Goal: Task Accomplishment & Management: Manage account settings

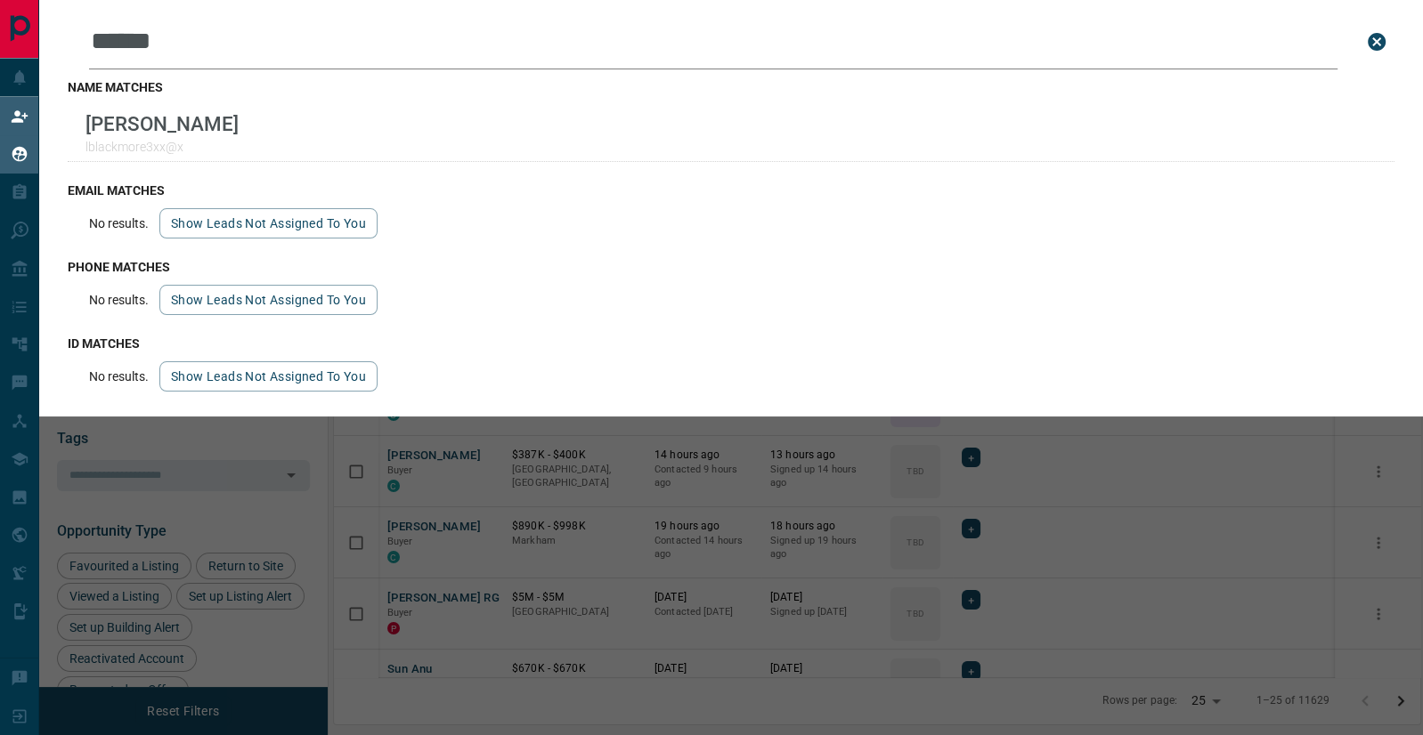
scroll to position [577, 1086]
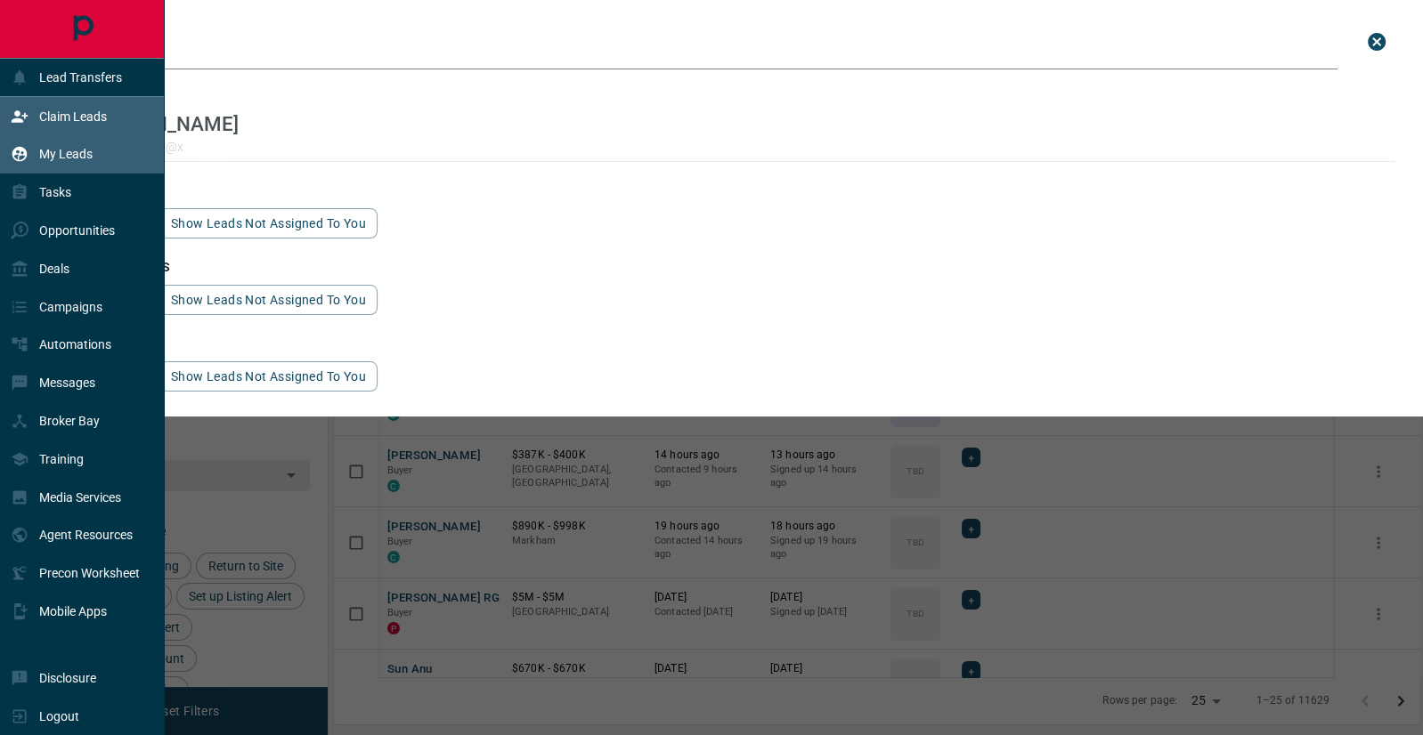
click at [63, 106] on div "Claim Leads" at bounding box center [59, 115] width 96 height 29
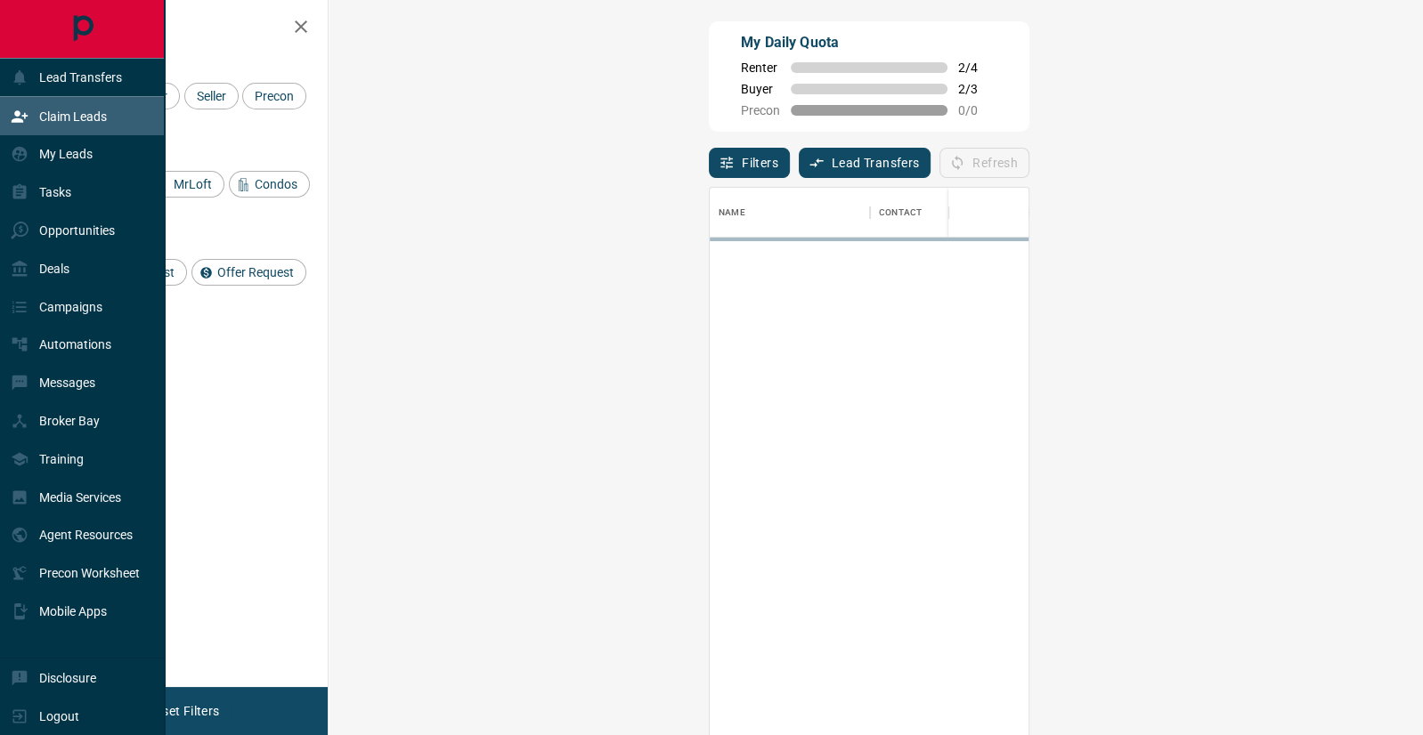
scroll to position [561, 1056]
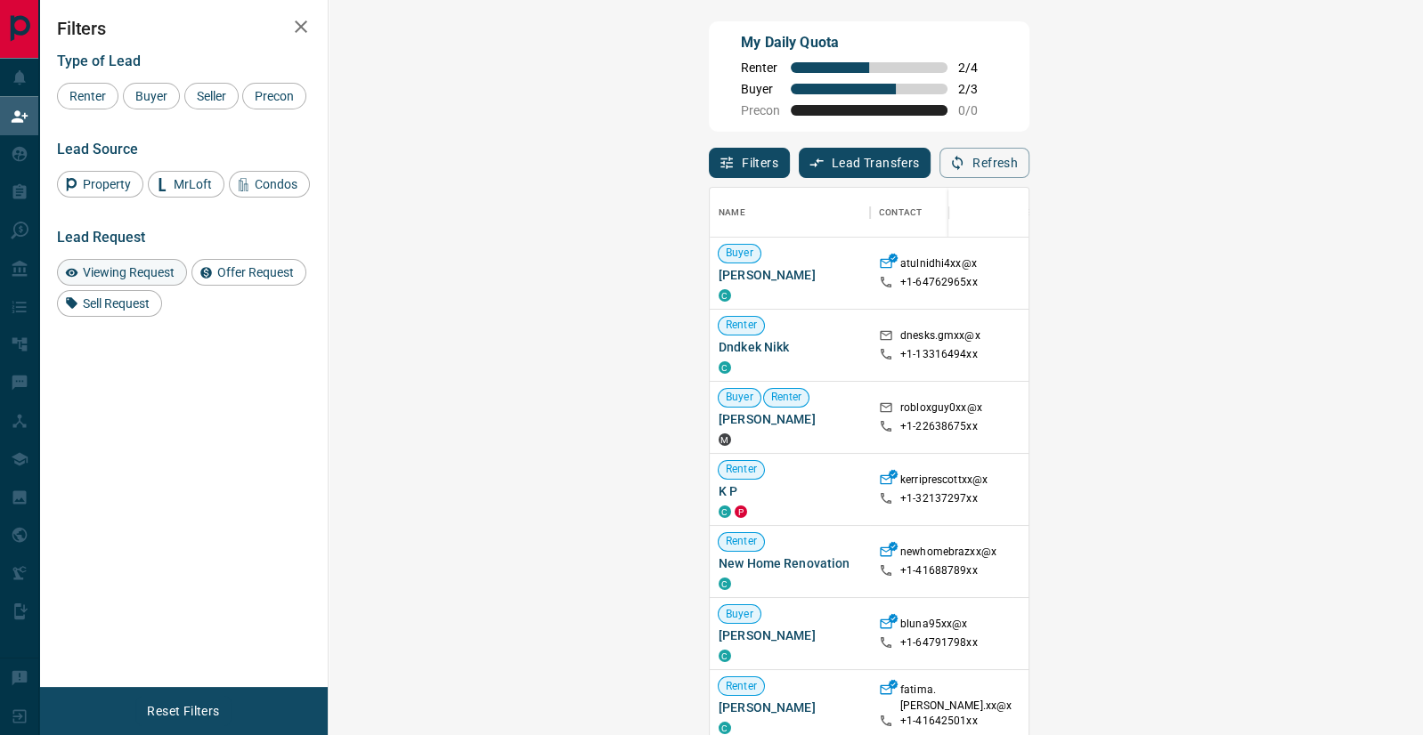
click at [136, 277] on span "Viewing Request" at bounding box center [129, 272] width 104 height 14
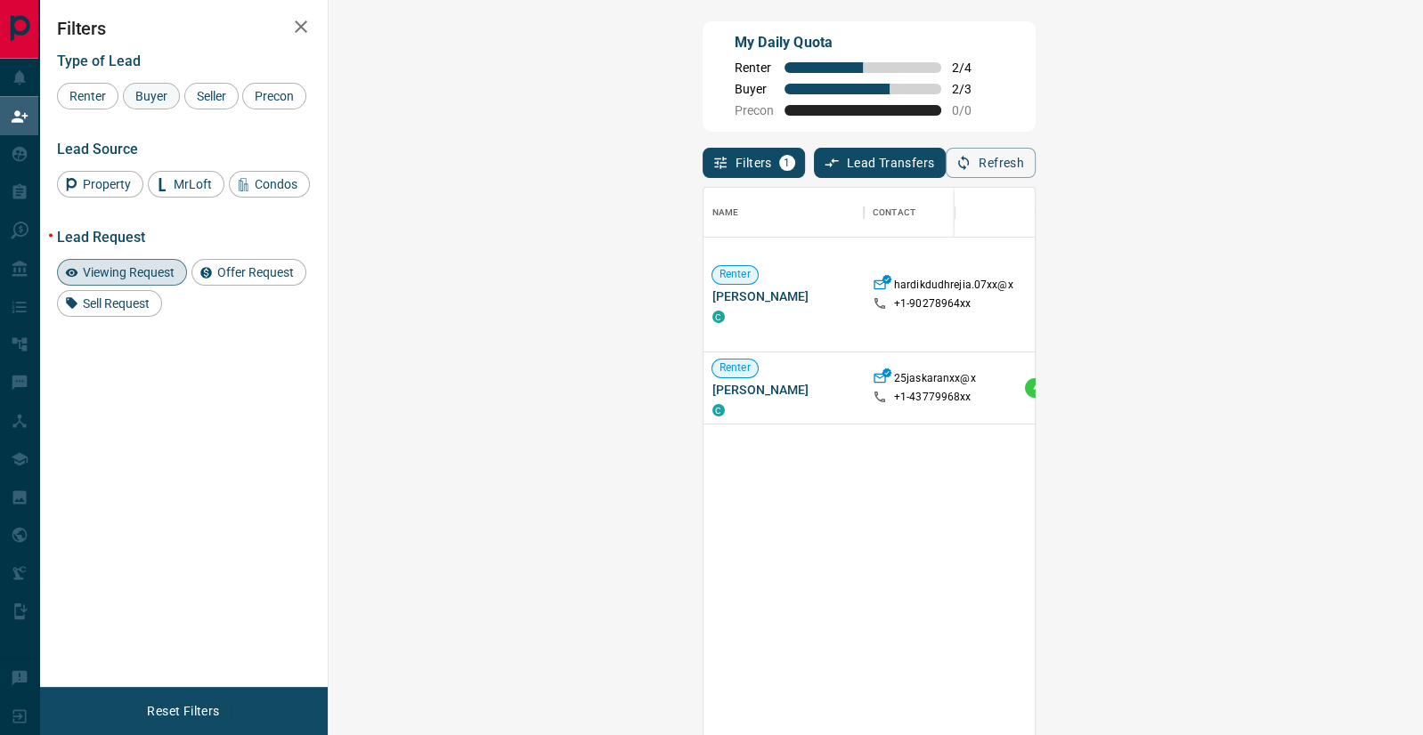
click at [147, 95] on span "Buyer" at bounding box center [151, 96] width 45 height 14
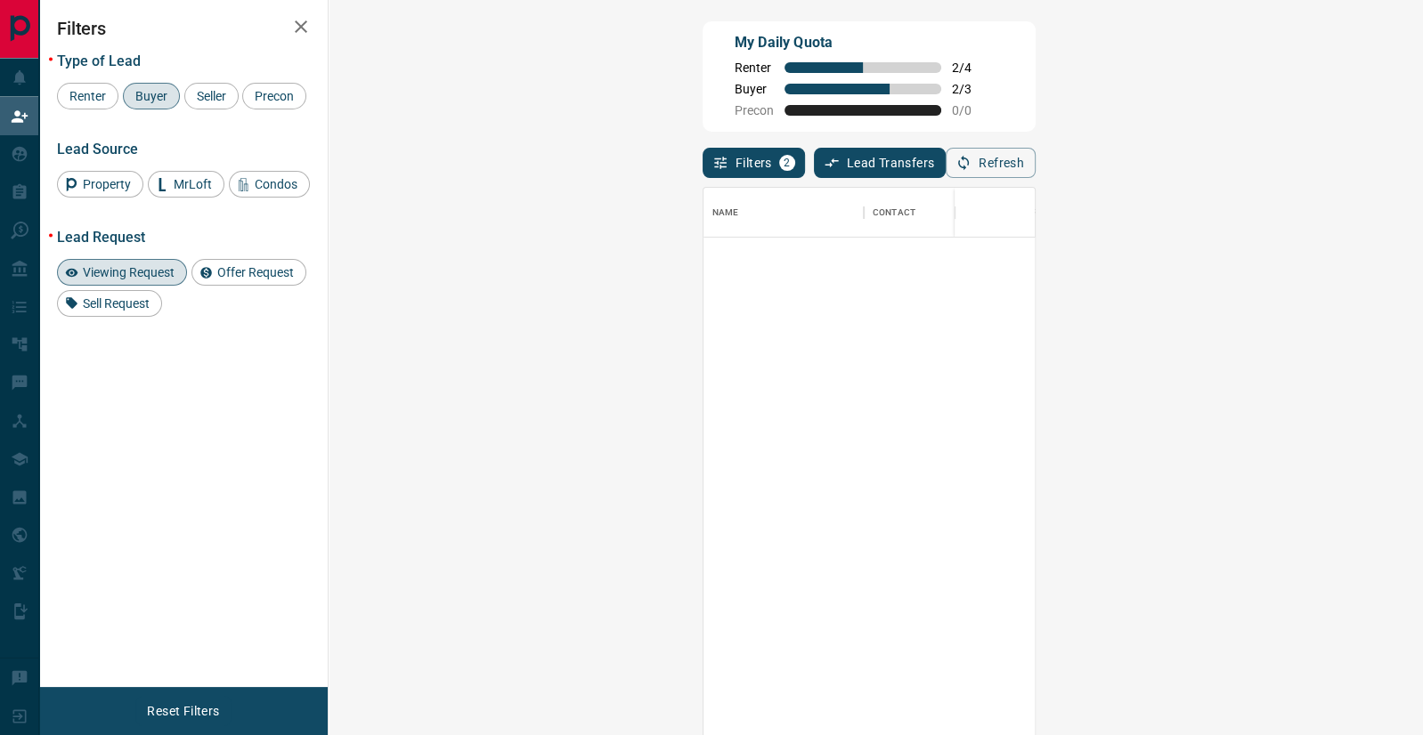
click at [126, 269] on span "Viewing Request" at bounding box center [129, 272] width 104 height 14
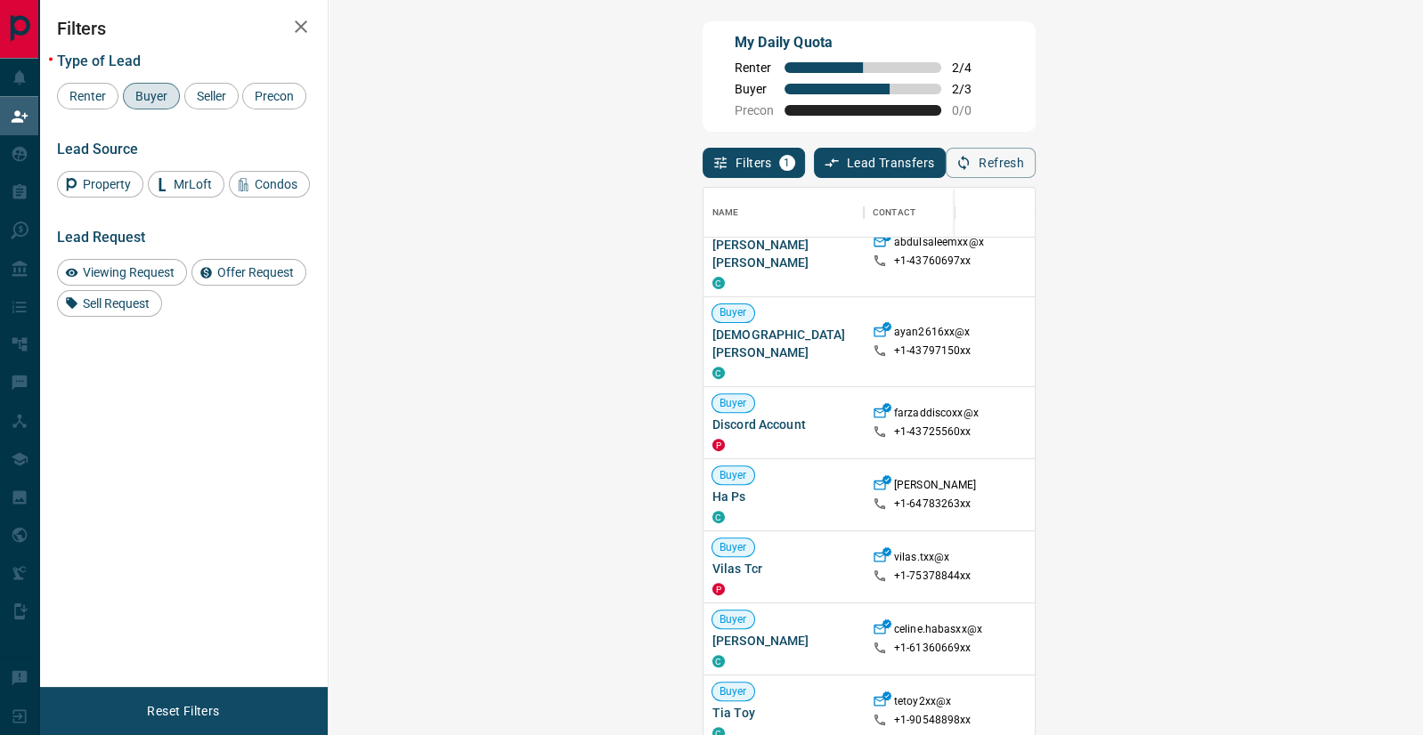
scroll to position [0, 0]
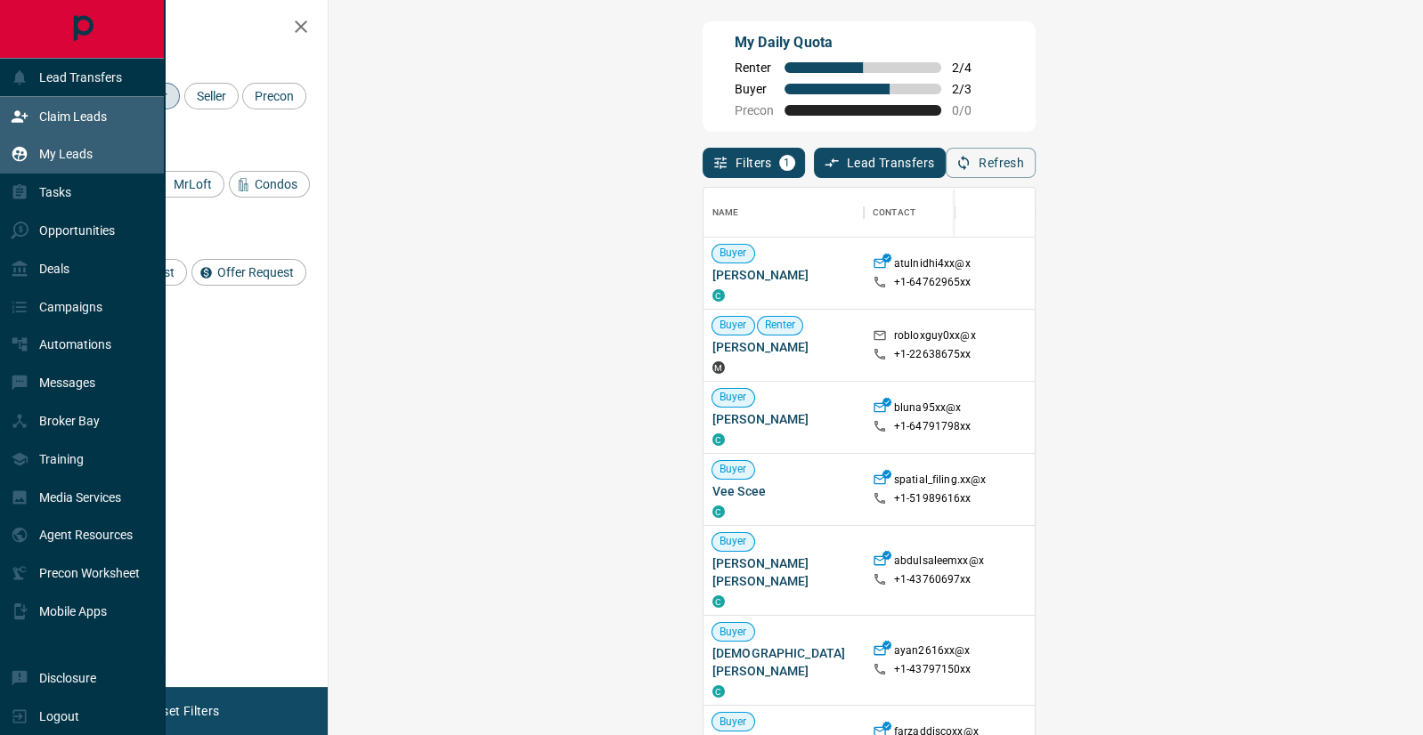
click at [67, 157] on p "My Leads" at bounding box center [65, 154] width 53 height 14
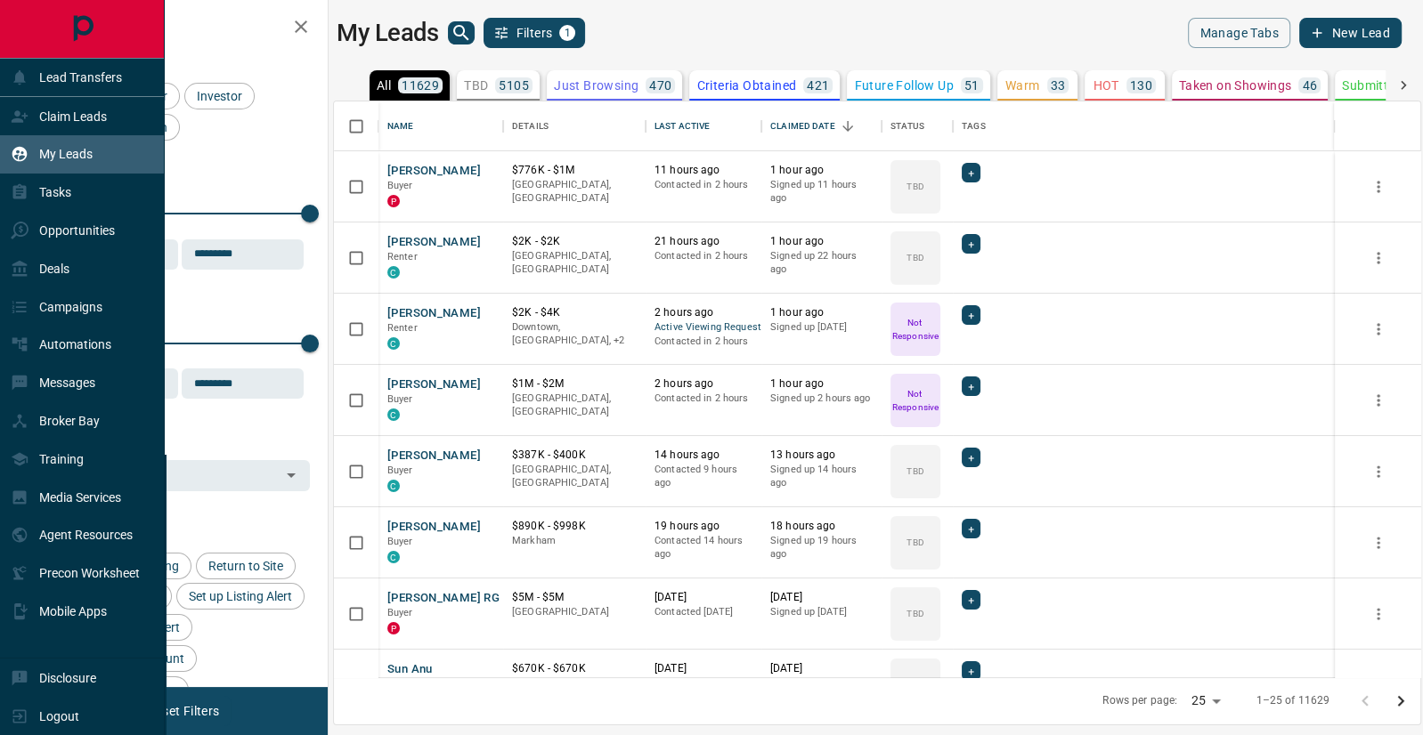
scroll to position [577, 1086]
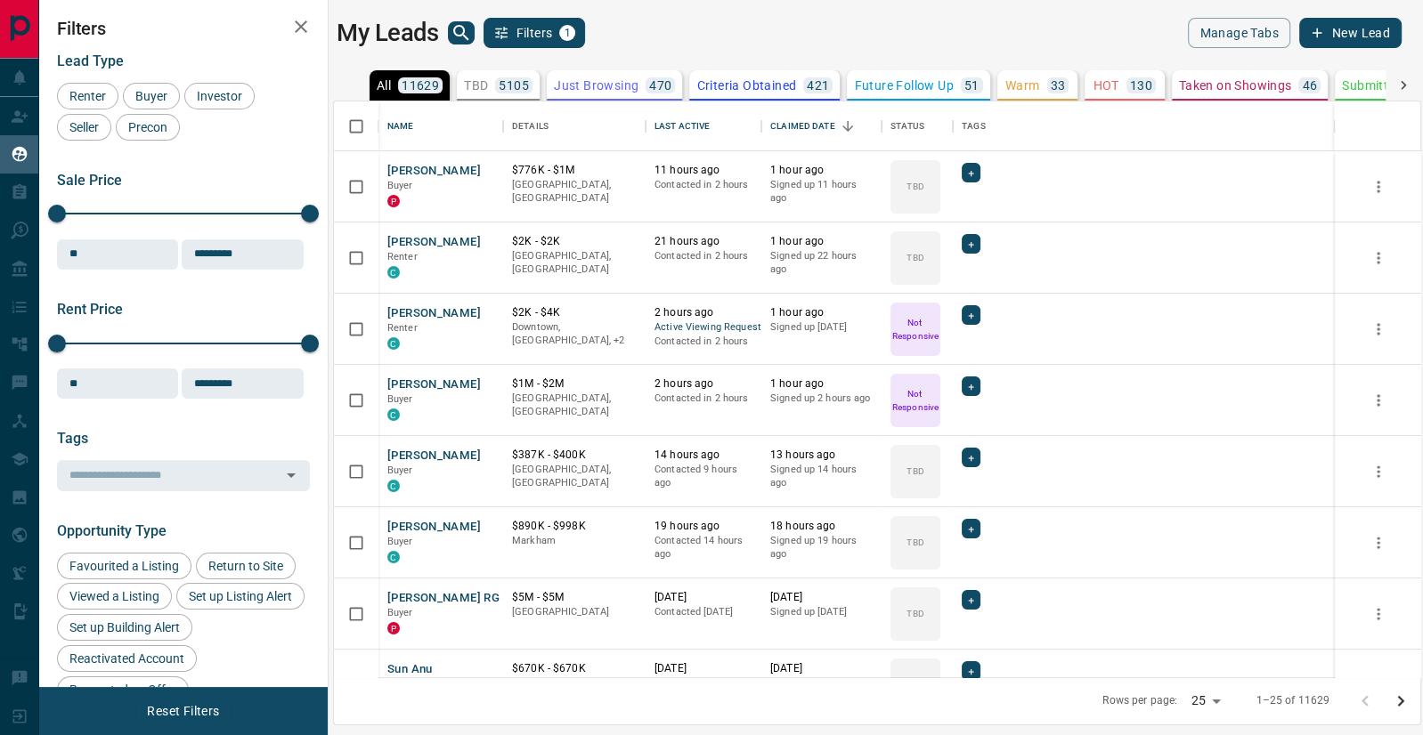
click at [296, 25] on icon "button" at bounding box center [300, 26] width 21 height 21
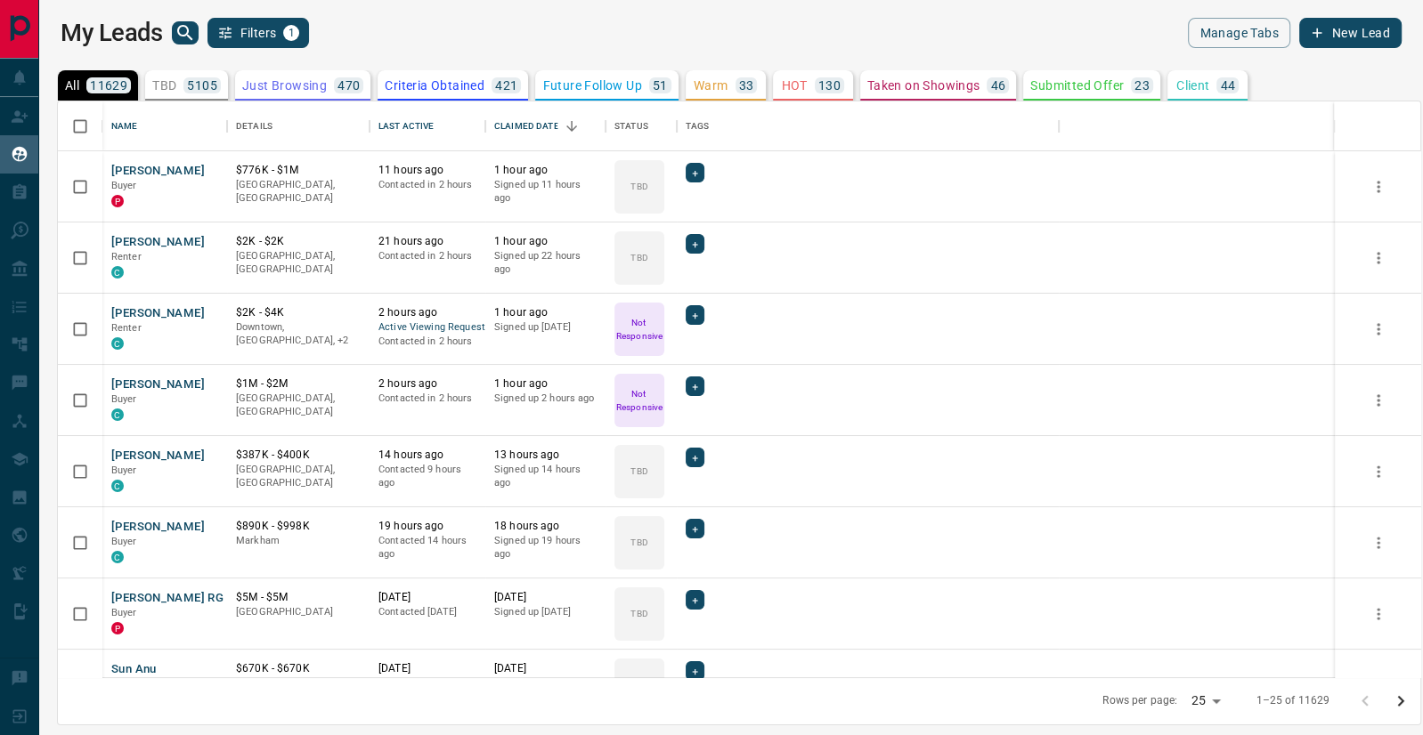
scroll to position [577, 1362]
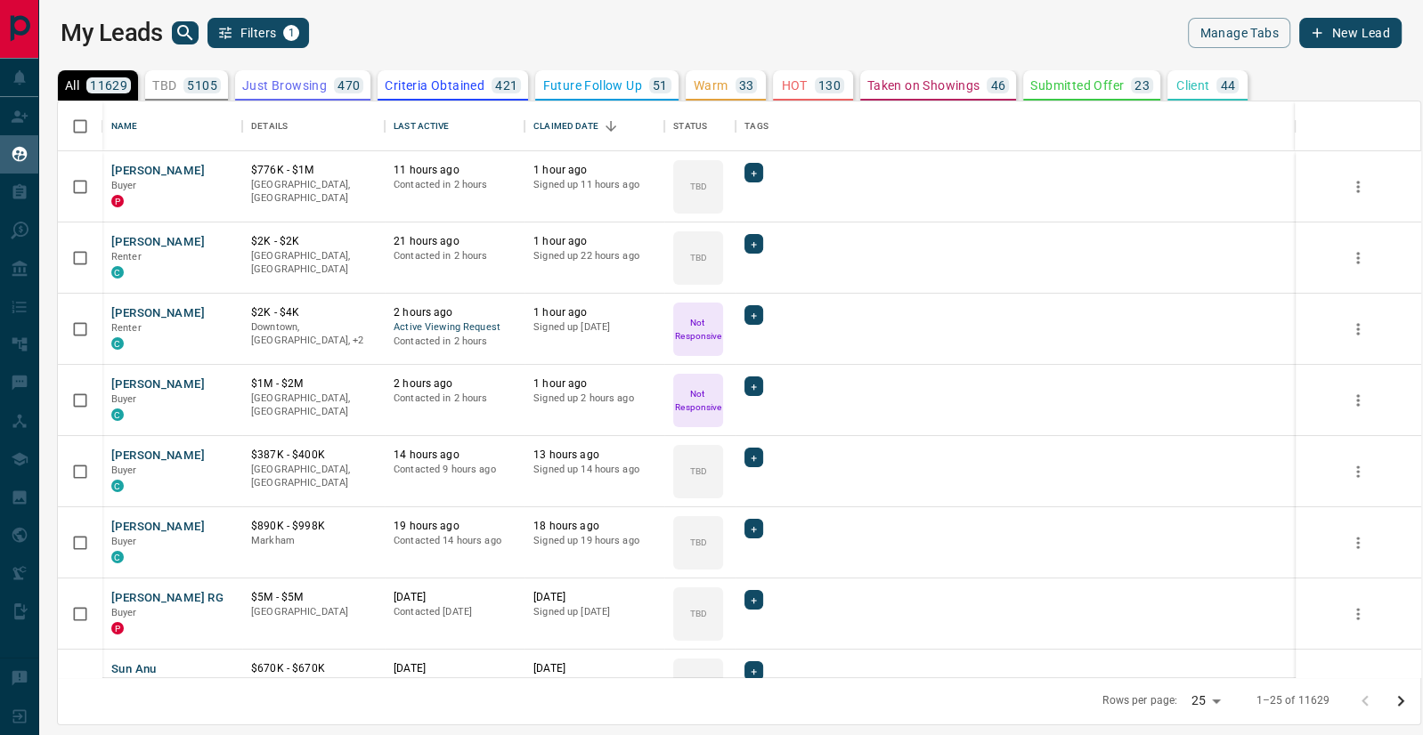
click at [185, 30] on icon "search button" at bounding box center [184, 32] width 21 height 21
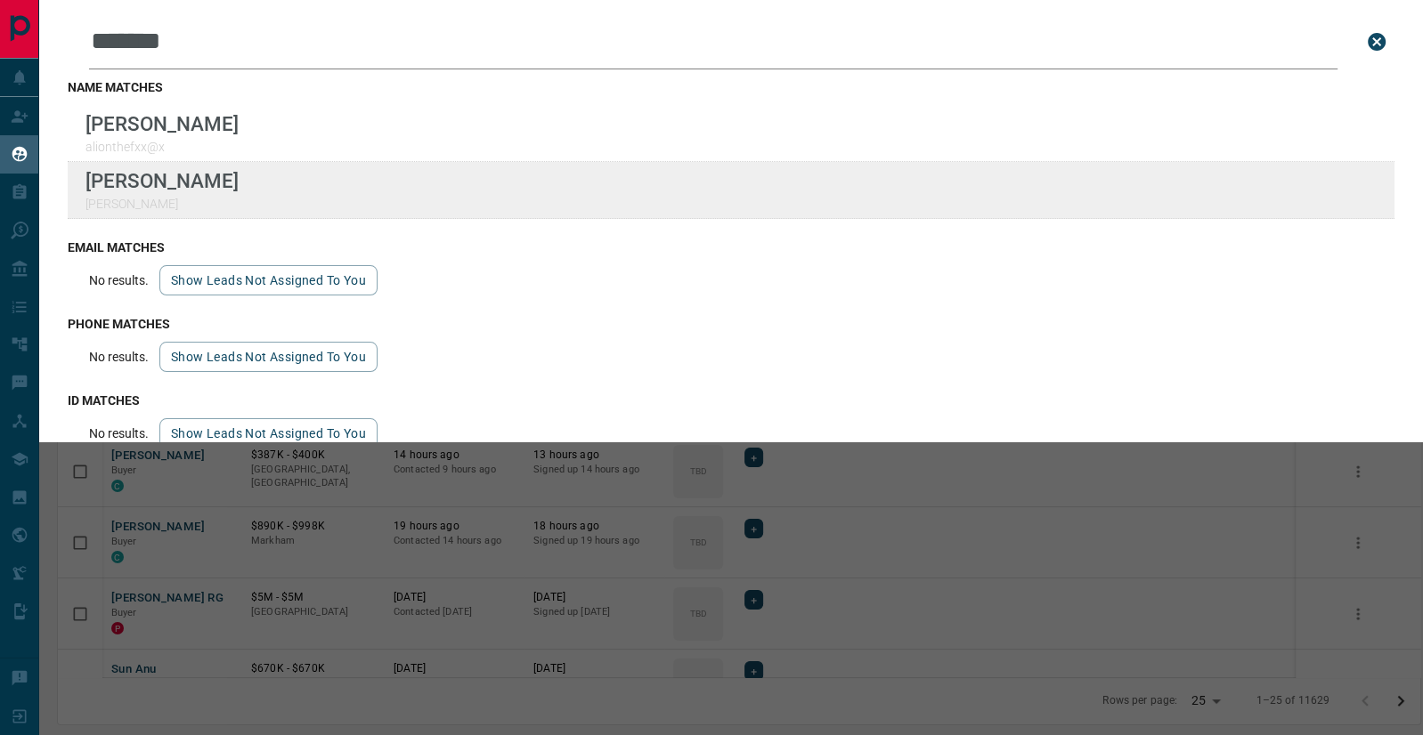
type input "*******"
click at [0, 0] on div "Lead Transfers Claim Leads My Leads Tasks Opportunities Deals Campaigns Automat…" at bounding box center [711, 356] width 1423 height 713
